Goal: Navigation & Orientation: Find specific page/section

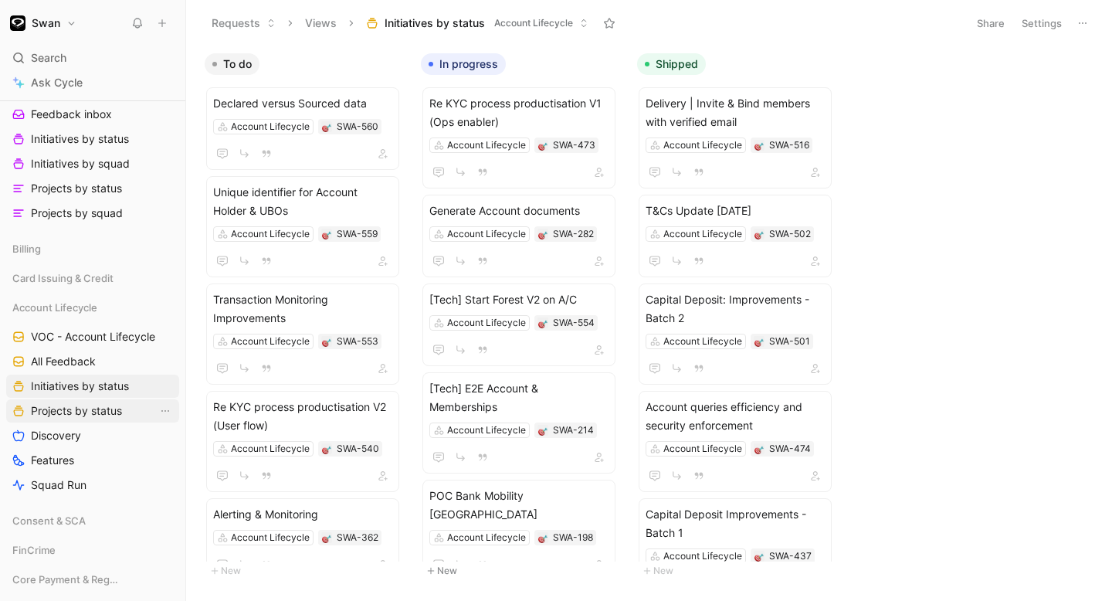
click at [77, 408] on span "Projects by status" at bounding box center [76, 410] width 91 height 15
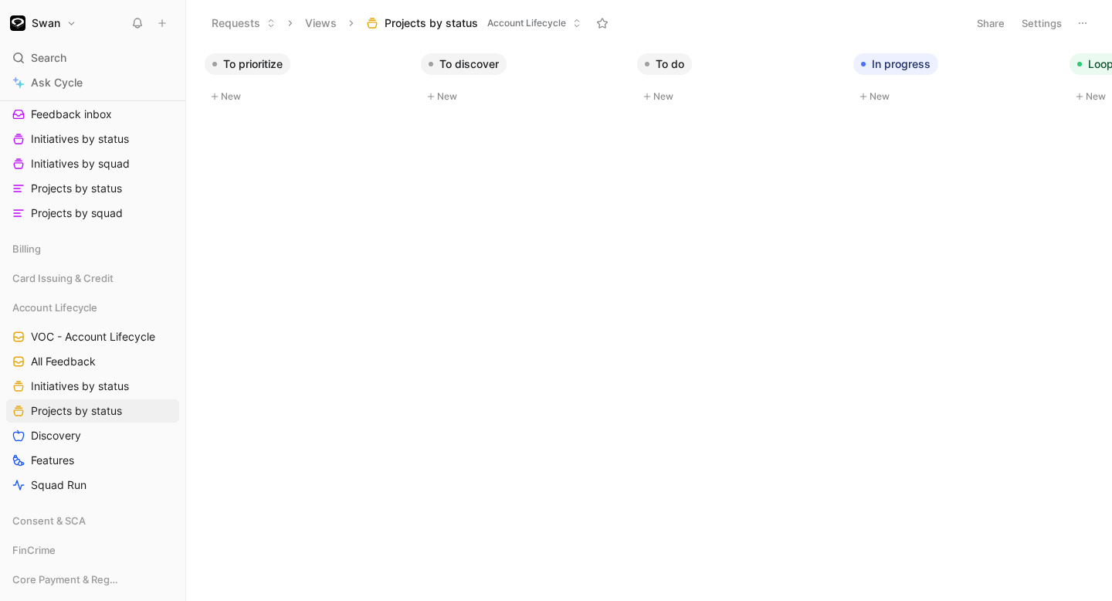
click at [81, 399] on div "Account Lifecycle VOC - Account Lifecycle All Feedback Initiatives by status Pr…" at bounding box center [92, 396] width 173 height 201
click at [90, 388] on span "Initiatives by status" at bounding box center [80, 386] width 98 height 15
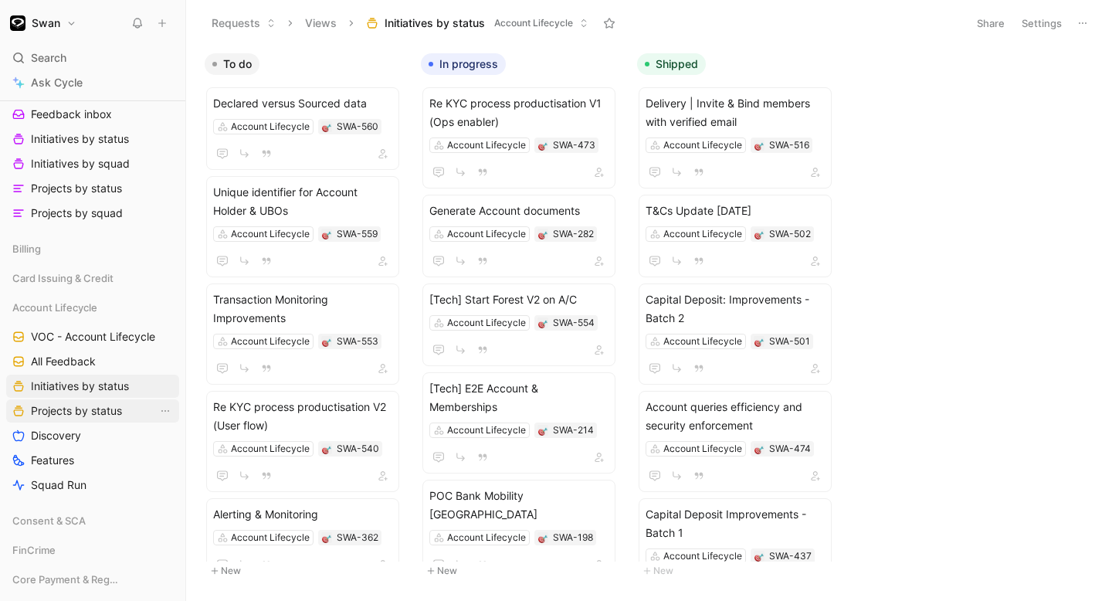
click at [59, 413] on span "Projects by status" at bounding box center [76, 410] width 91 height 15
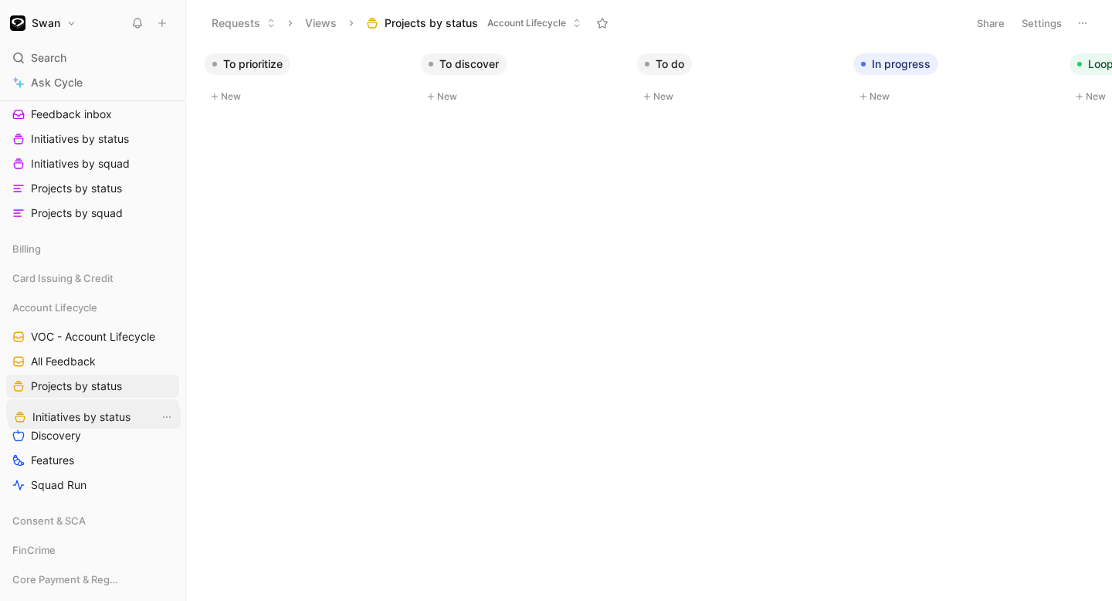
drag, startPoint x: 114, startPoint y: 381, endPoint x: 116, endPoint y: 407, distance: 26.3
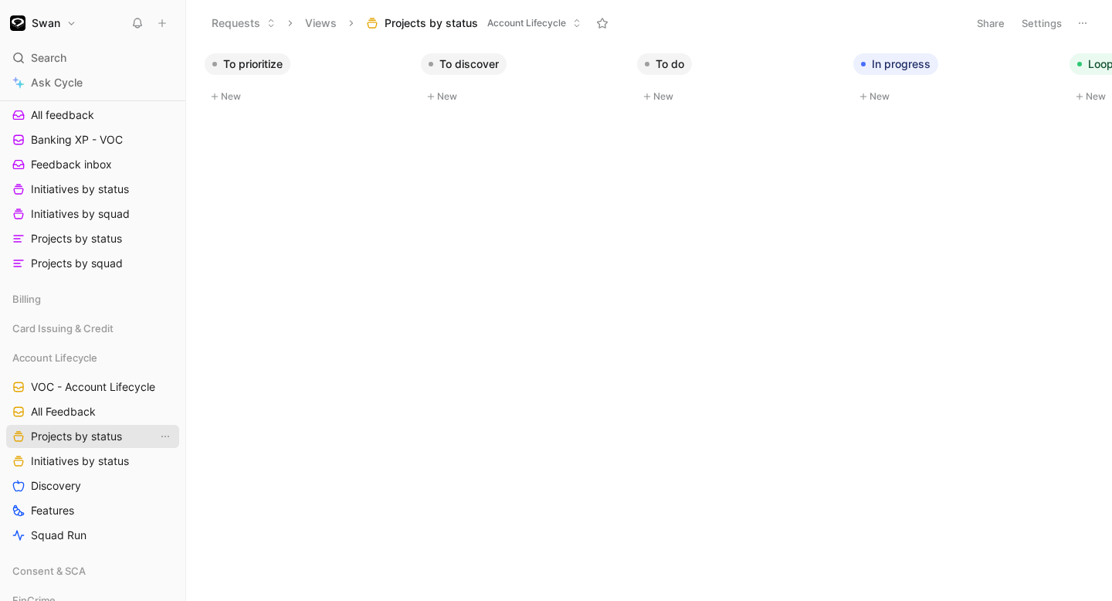
scroll to position [140, 0]
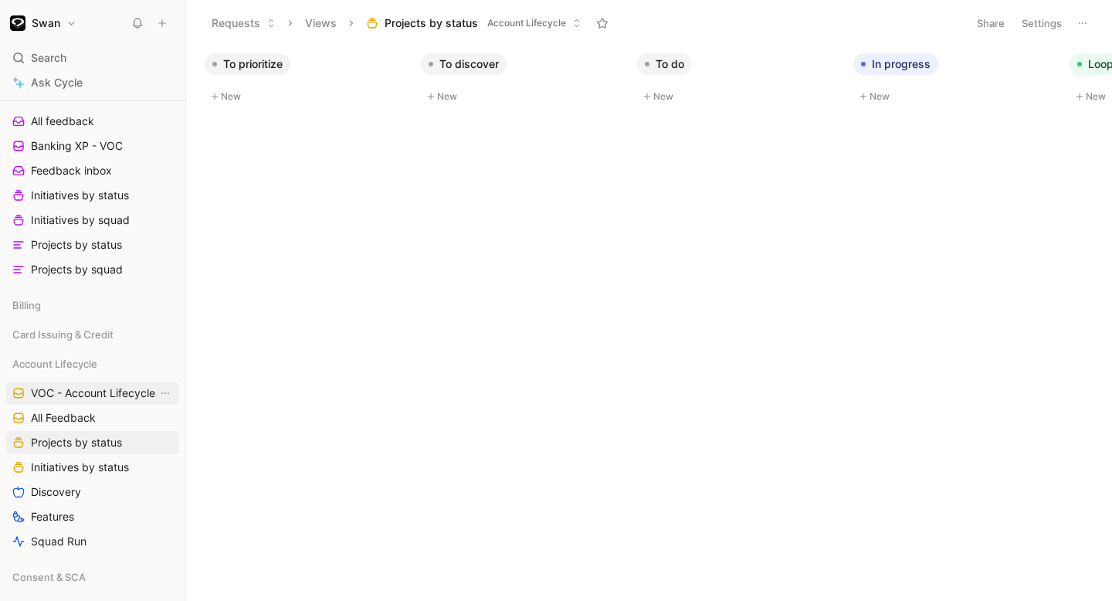
click at [112, 396] on span "VOC - Account Lifecycle" at bounding box center [93, 393] width 124 height 15
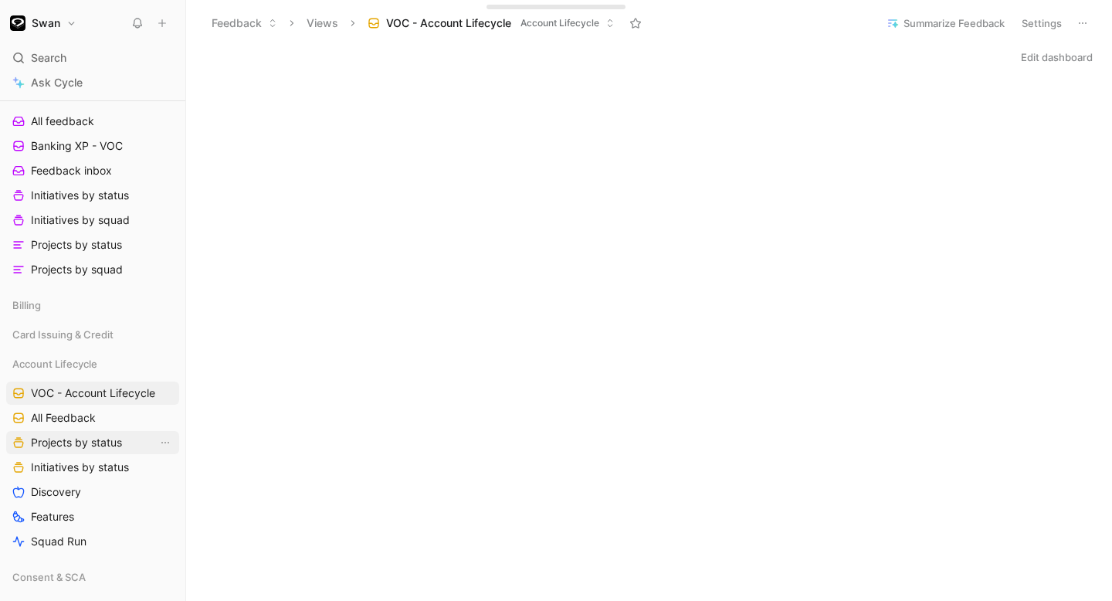
click at [98, 442] on span "Projects by status" at bounding box center [76, 442] width 91 height 15
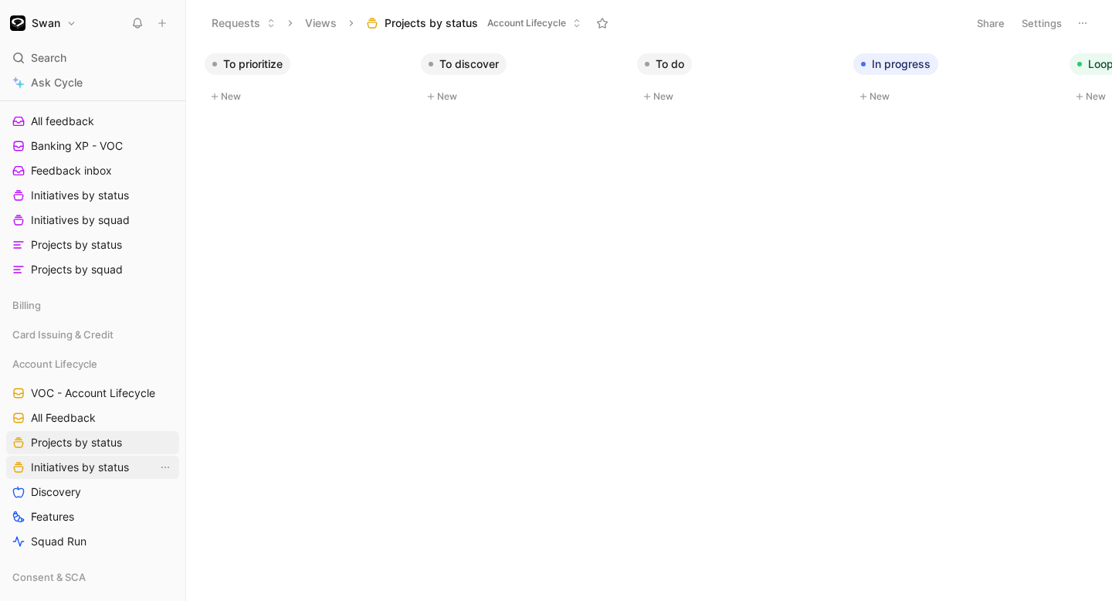
click at [99, 475] on link "Initiatives by status" at bounding box center [92, 467] width 173 height 23
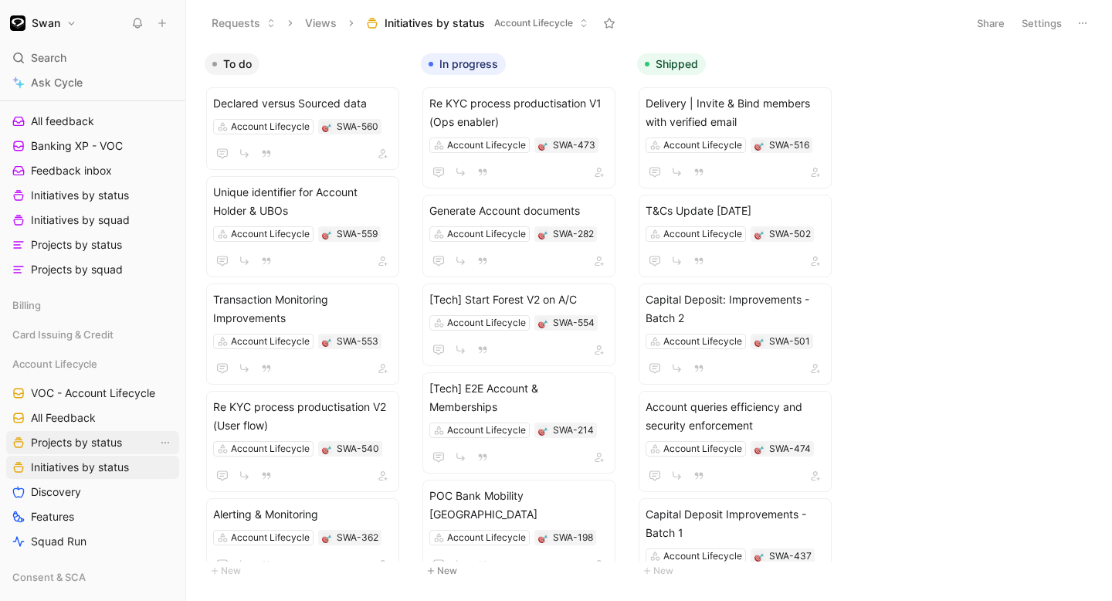
click at [113, 432] on link "Projects by status" at bounding box center [92, 442] width 173 height 23
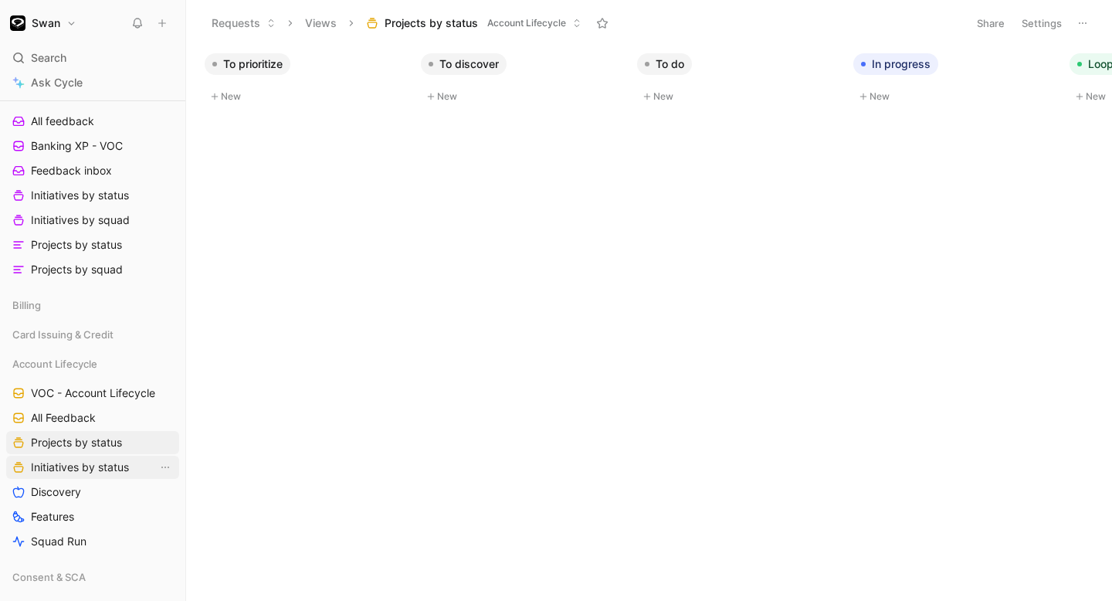
click at [106, 469] on span "Initiatives by status" at bounding box center [80, 467] width 98 height 15
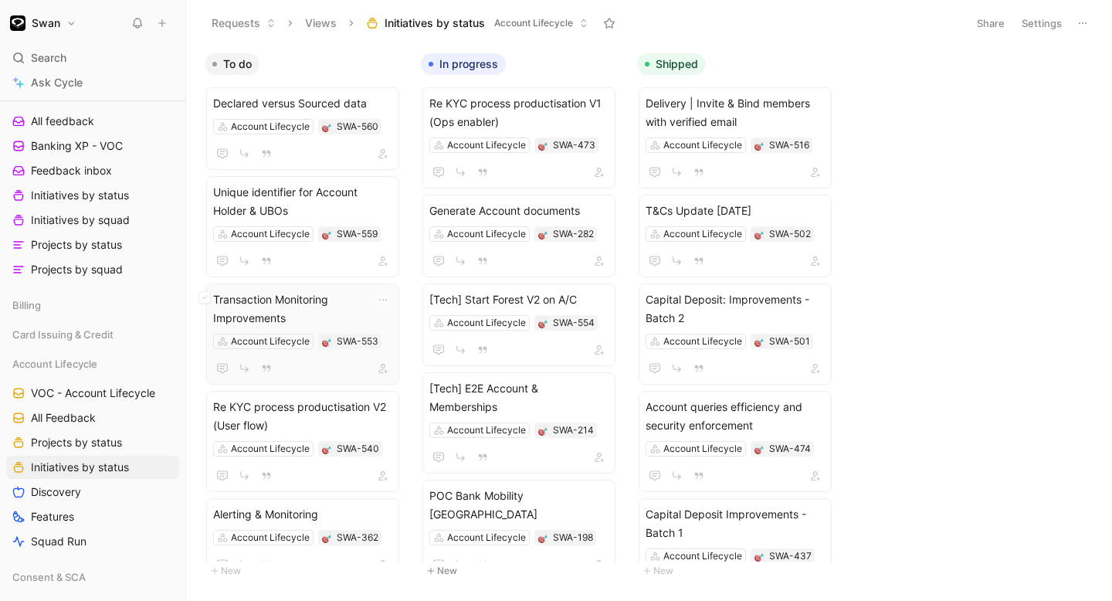
click at [318, 297] on span "Transaction Monitoring Improvements" at bounding box center [302, 308] width 179 height 37
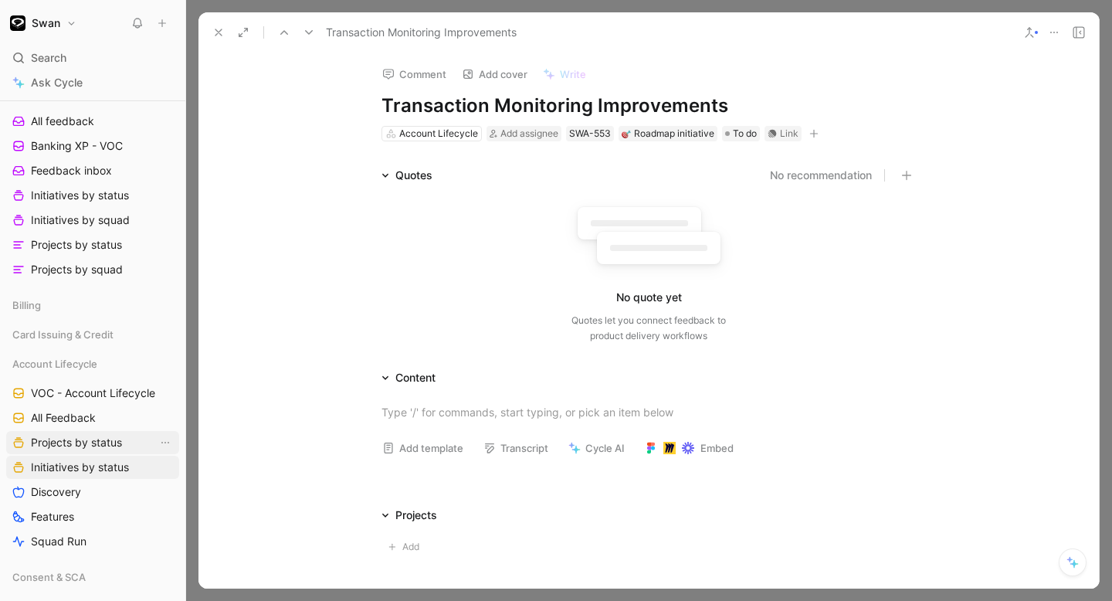
click at [66, 443] on span "Projects by status" at bounding box center [76, 442] width 91 height 15
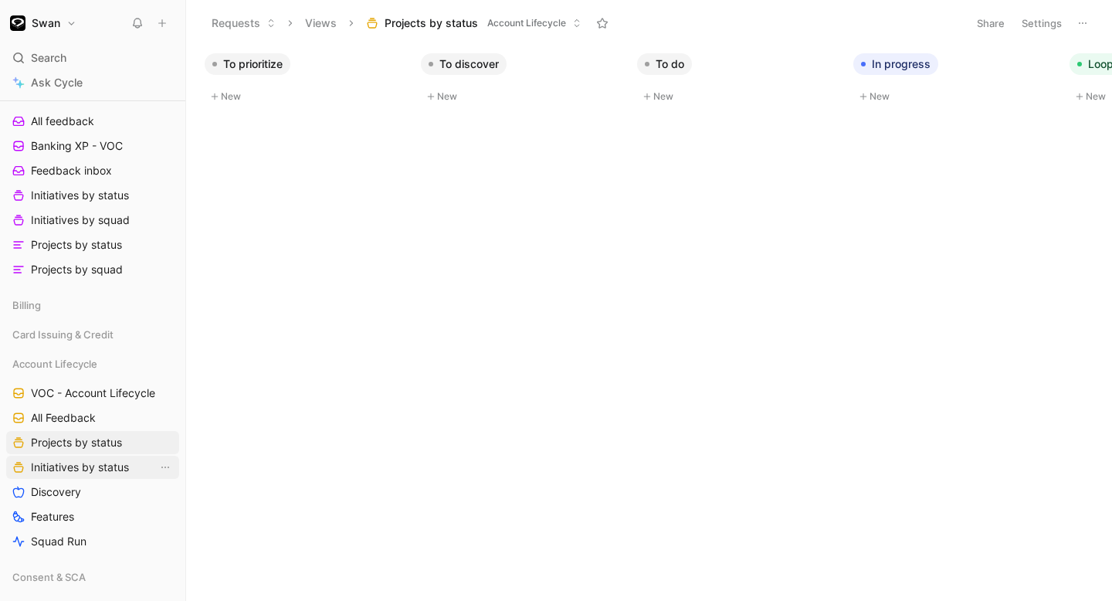
click at [67, 464] on span "Initiatives by status" at bounding box center [80, 467] width 98 height 15
